Goal: Navigation & Orientation: Find specific page/section

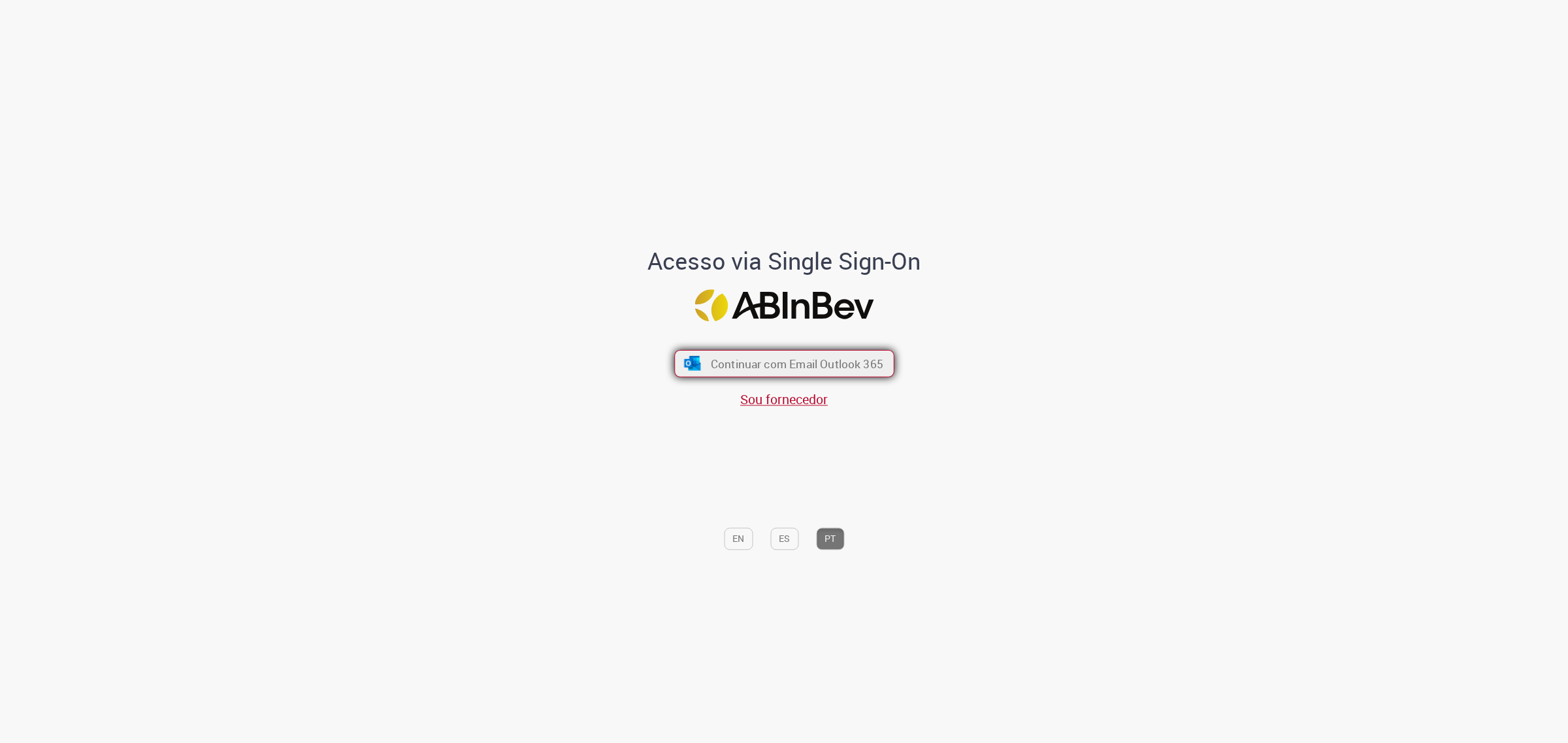
click at [804, 377] on div "Continuar com Email Outlook 365 Sou fornecedor" at bounding box center [783, 373] width 215 height 73
click at [804, 366] on span "Continuar com Email Outlook 365" at bounding box center [797, 363] width 172 height 15
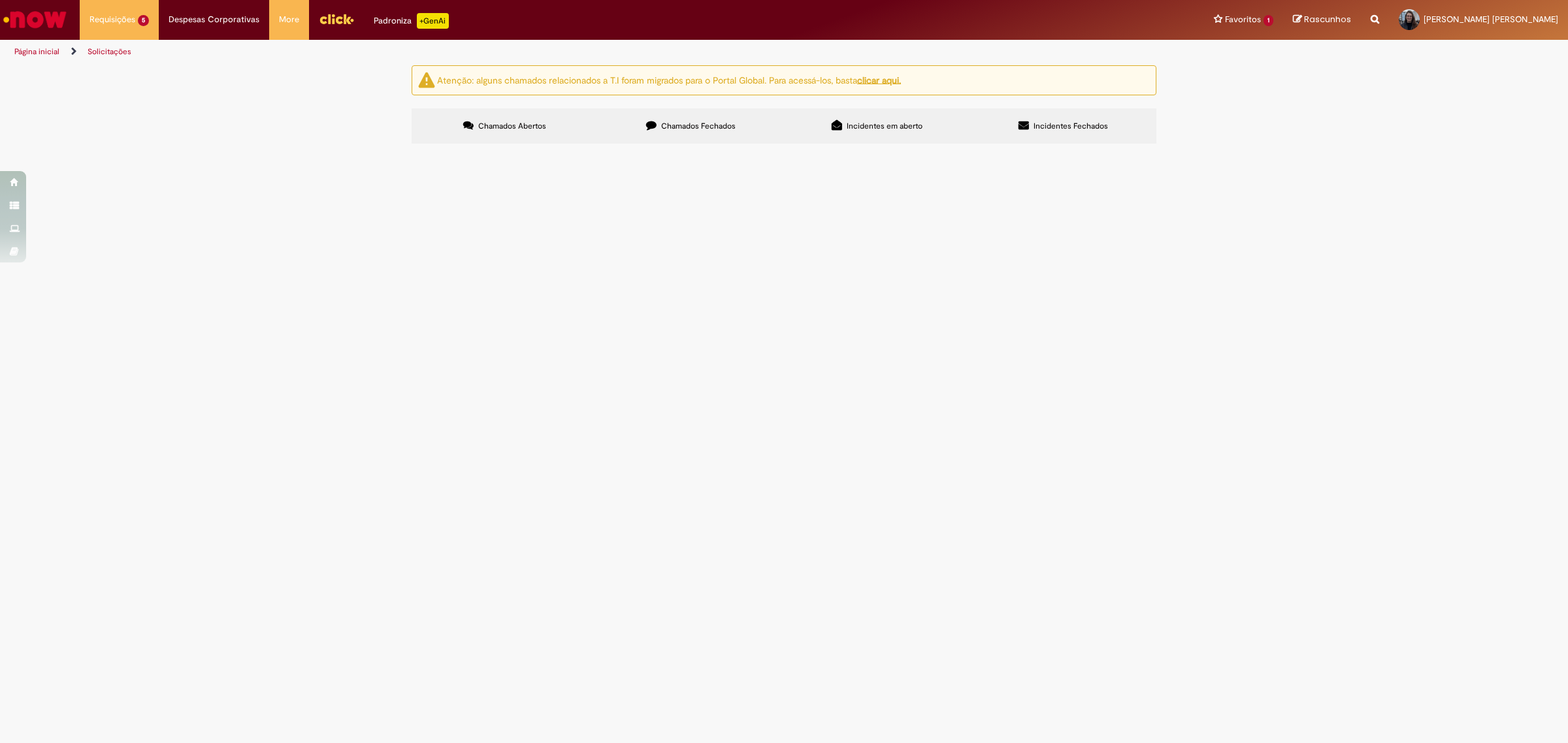
click at [47, 12] on img "Ir para a Homepage" at bounding box center [35, 19] width 67 height 26
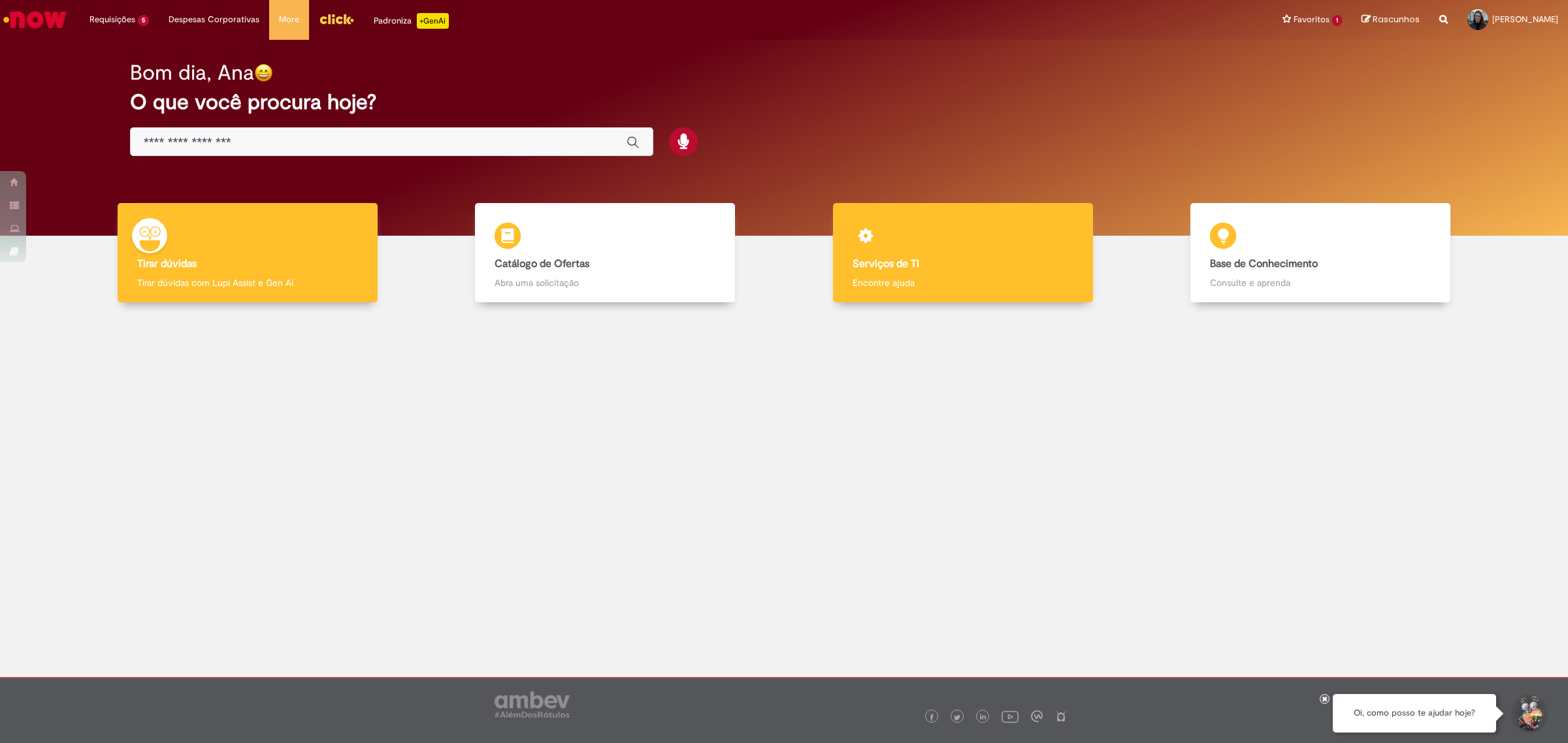
click at [962, 263] on h4 "Serviços de TI" at bounding box center [963, 264] width 221 height 12
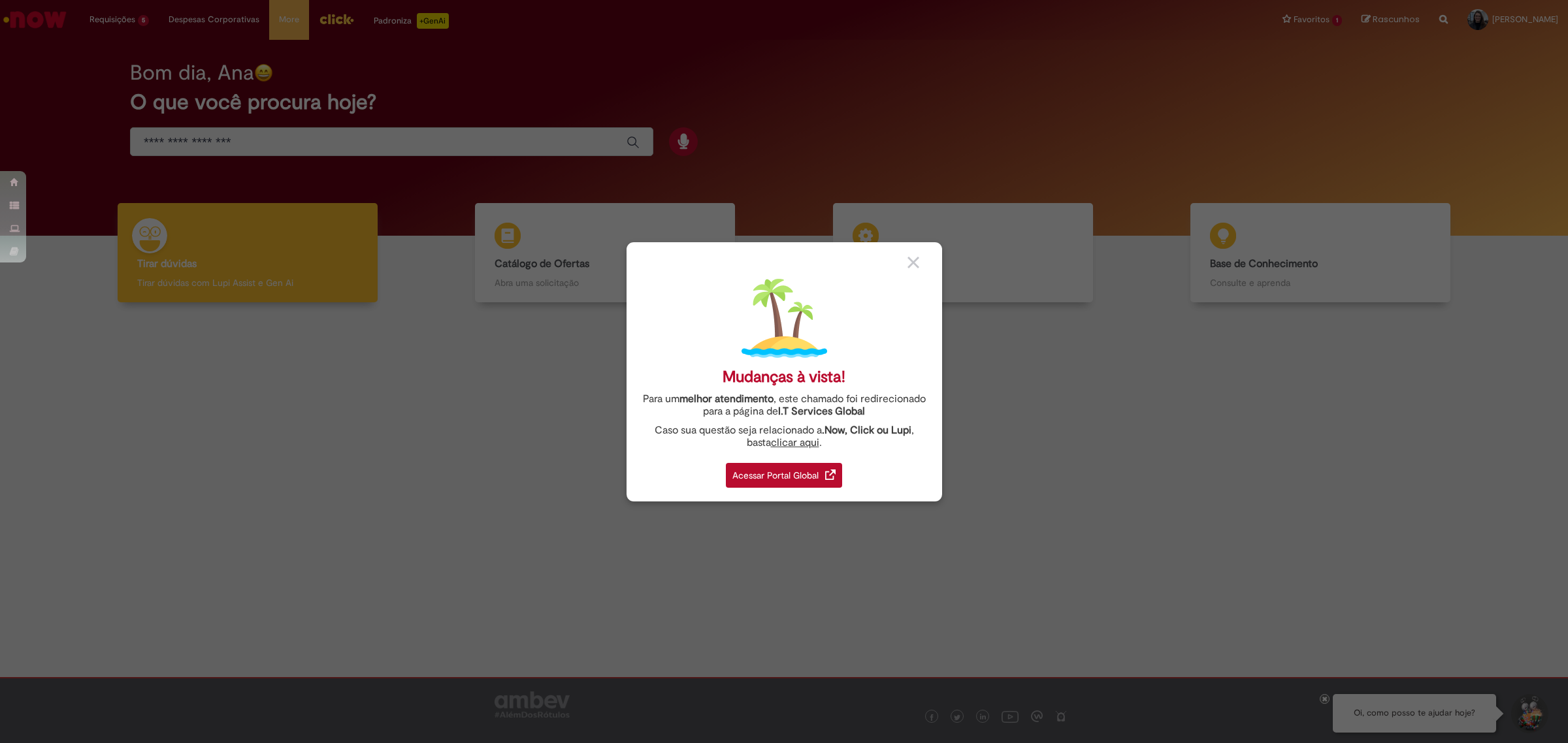
click at [1152, 482] on div "Mudanças à vista! Para um melhor atendimento , este chamado foi redirecionado p…" at bounding box center [784, 371] width 1568 height 743
click at [786, 478] on div "Acessar Portal Global" at bounding box center [784, 475] width 116 height 25
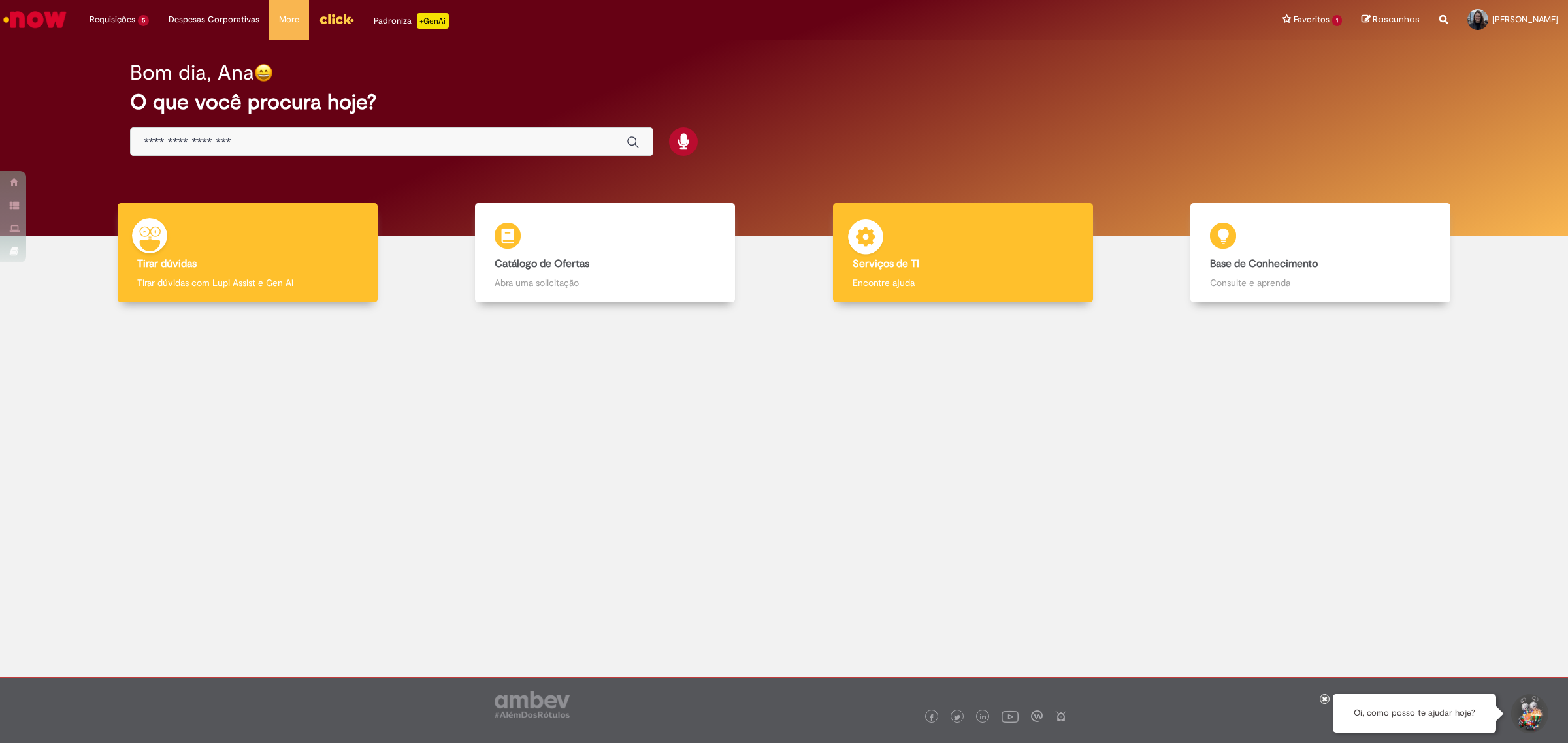
click at [963, 242] on div "Serviços de TI Serviços de TI Encontre ajuda" at bounding box center [963, 253] width 260 height 100
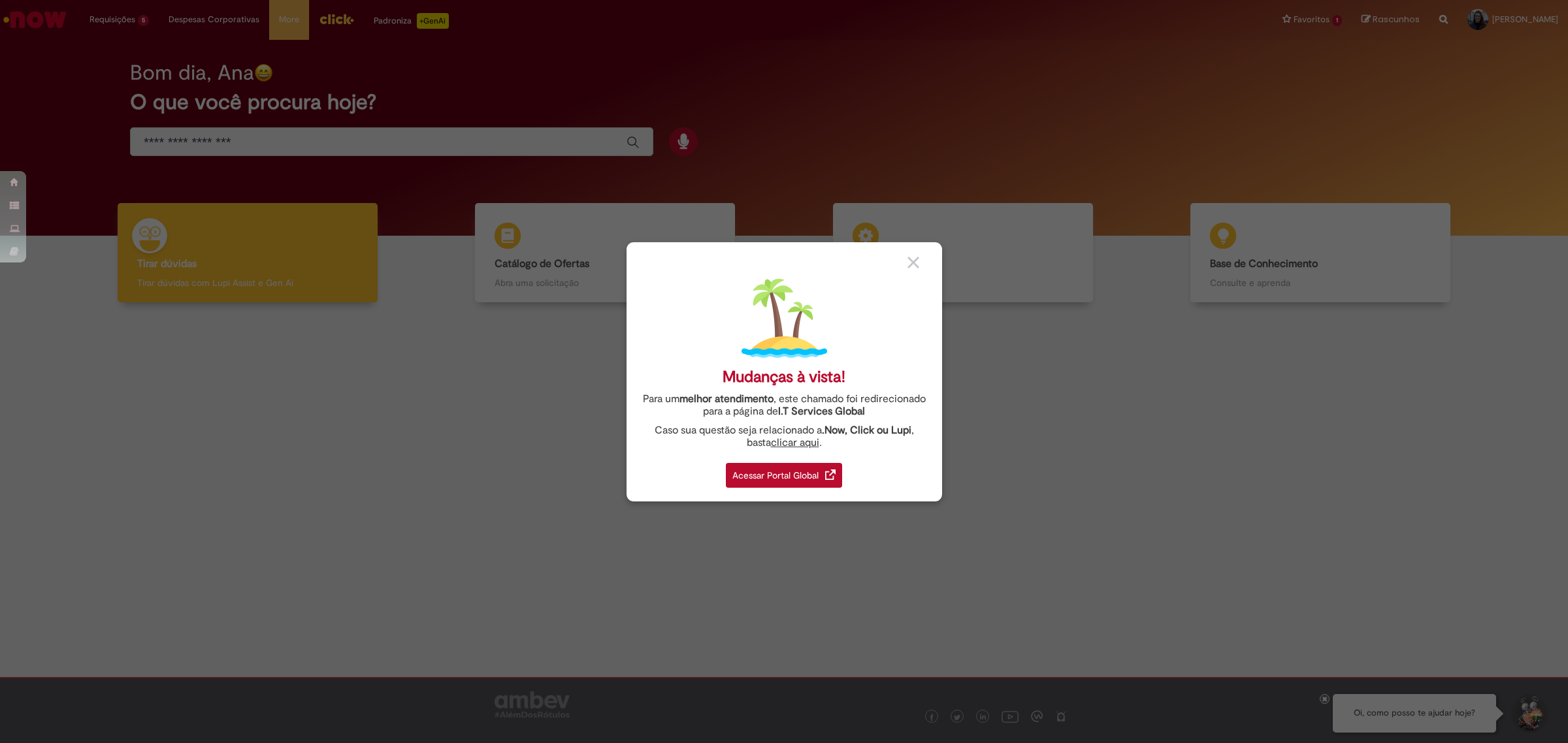
click at [818, 466] on div "Acessar Portal Global" at bounding box center [784, 475] width 116 height 25
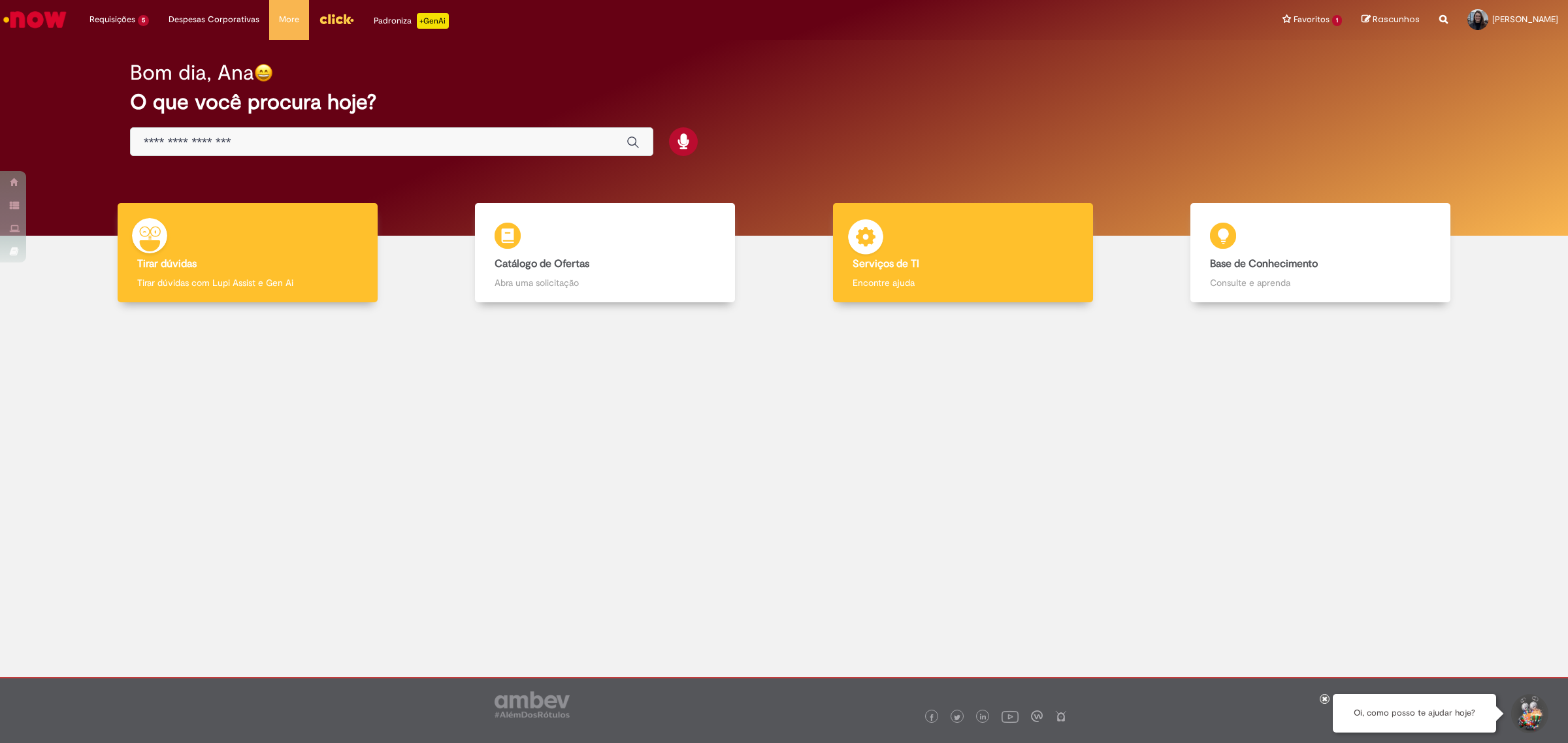
click at [995, 232] on div "Serviços de TI Serviços de TI Encontre ajuda" at bounding box center [963, 253] width 260 height 100
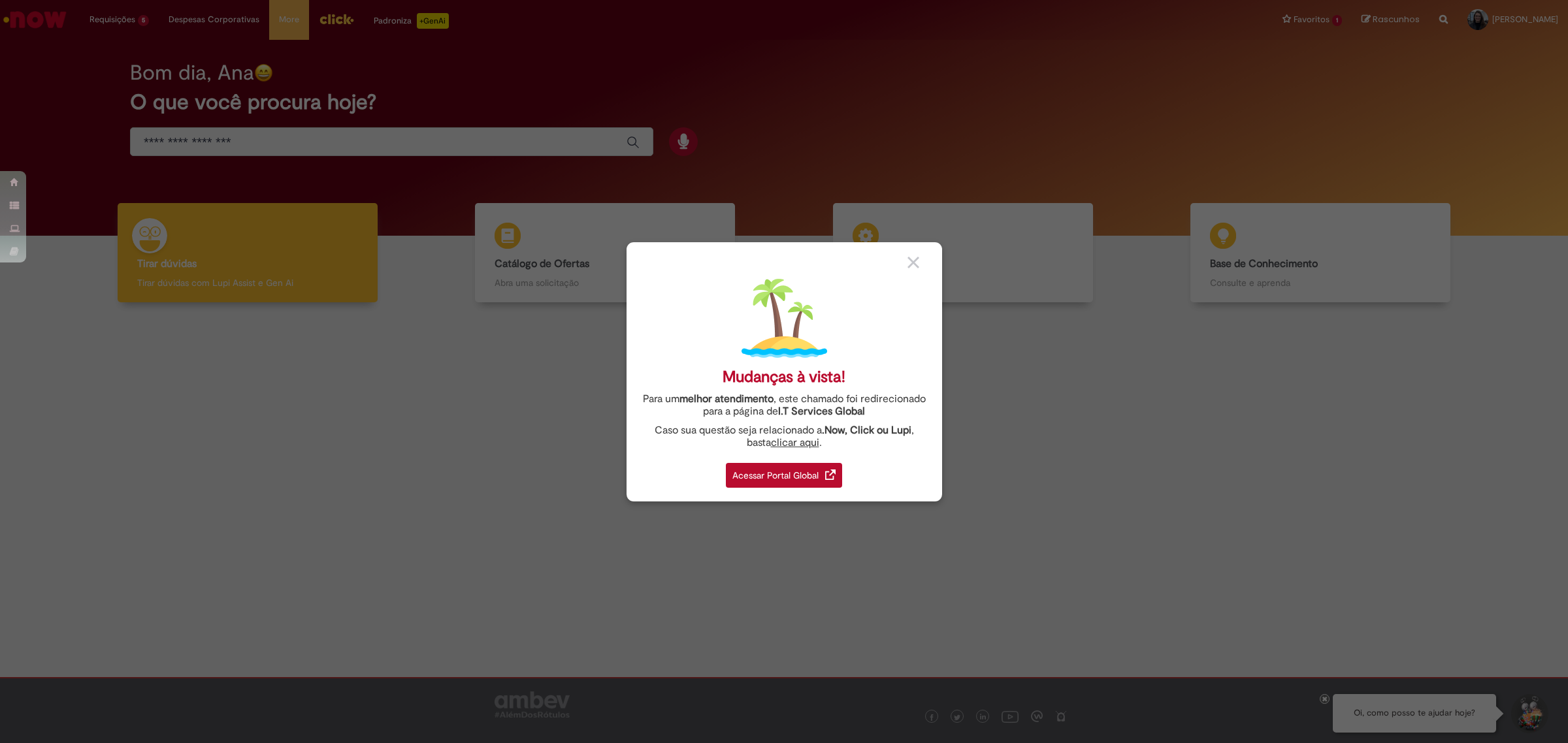
click at [755, 471] on div "Acessar Portal Global" at bounding box center [784, 475] width 116 height 25
